Goal: Information Seeking & Learning: Find specific fact

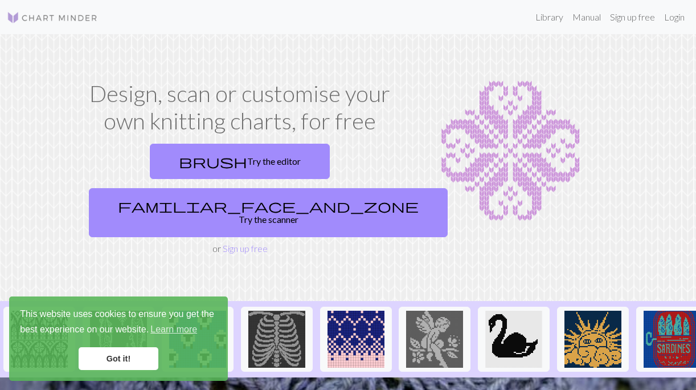
click at [115, 359] on link "Got it!" at bounding box center [119, 358] width 80 height 23
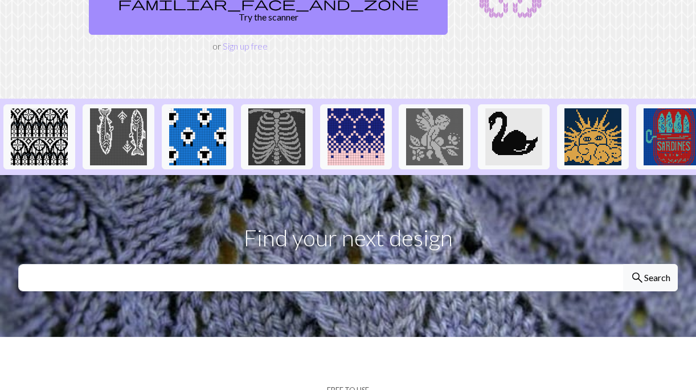
scroll to position [203, 0]
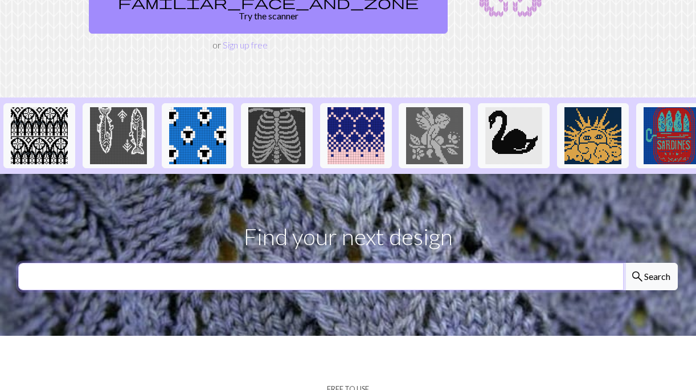
click at [226, 263] on input "text" at bounding box center [320, 276] width 605 height 27
type input "[PERSON_NAME]"
click at [623, 263] on button "search Search" at bounding box center [650, 276] width 55 height 27
drag, startPoint x: 92, startPoint y: 256, endPoint x: -23, endPoint y: 251, distance: 115.7
